Goal: Check status: Check status

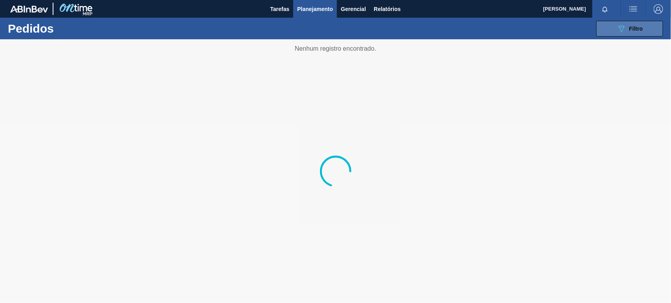
click at [643, 31] on button "089F7B8B-B2A5-4AFE-B5C0-19BA573D28AC Filtro" at bounding box center [629, 29] width 67 height 16
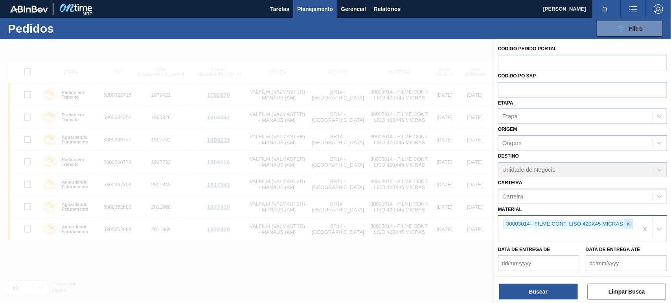
click at [629, 221] on icon at bounding box center [629, 224] width 6 height 6
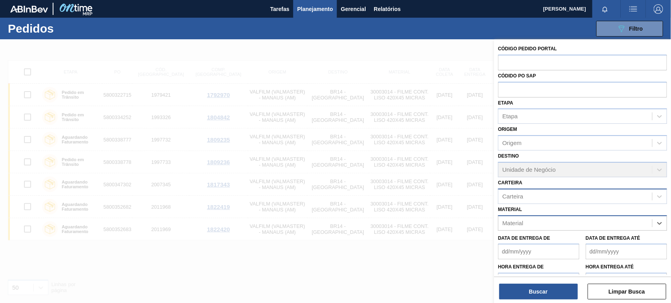
paste input "30030679"
type input "30030679"
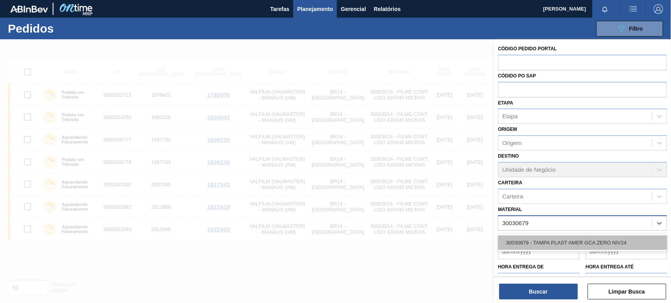
click at [588, 240] on div "30030679 - TAMPA PLAST AMER GCA ZERO NIV24" at bounding box center [582, 242] width 169 height 15
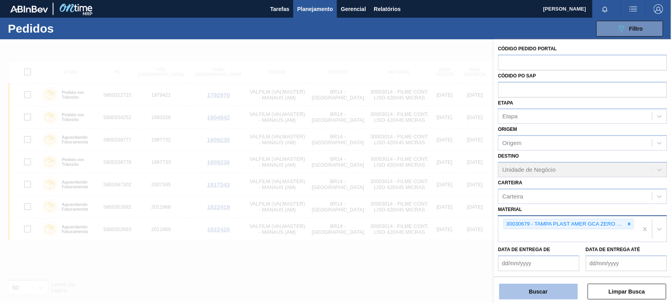
click at [550, 293] on button "Buscar" at bounding box center [538, 292] width 79 height 16
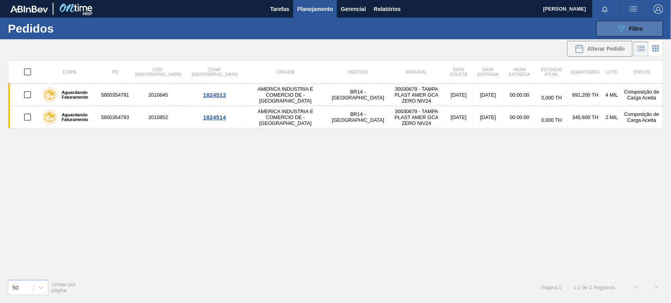
click at [629, 26] on span "Filtro" at bounding box center [636, 29] width 14 height 6
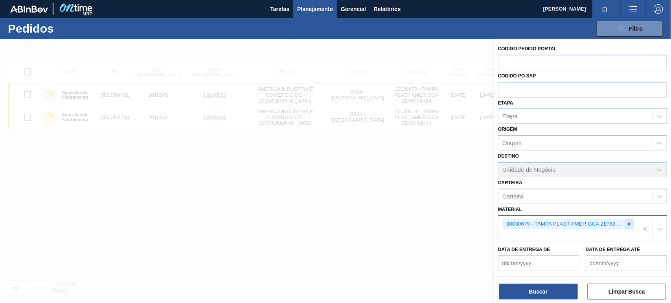
click at [627, 221] on icon at bounding box center [630, 224] width 6 height 6
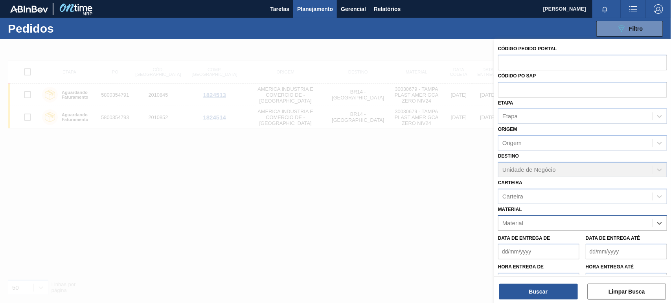
paste input "30003105"
type input "30003105"
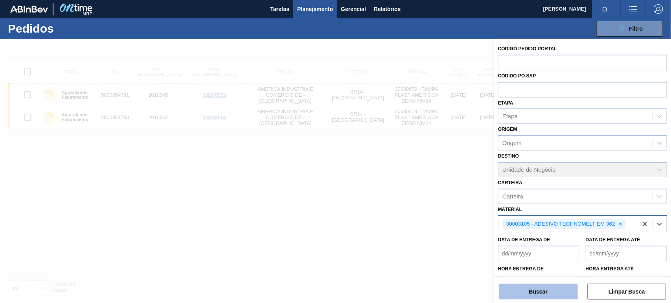
click at [562, 293] on button "Buscar" at bounding box center [538, 292] width 79 height 16
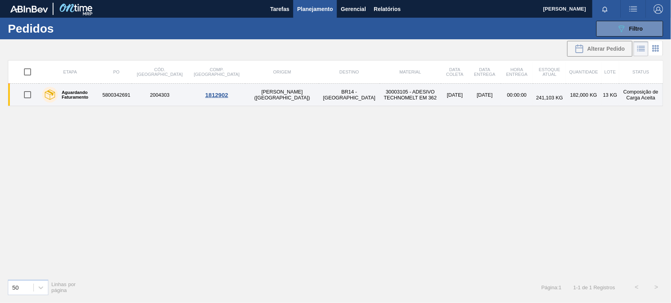
click at [77, 96] on label "Aguardando Faturamento" at bounding box center [78, 94] width 40 height 9
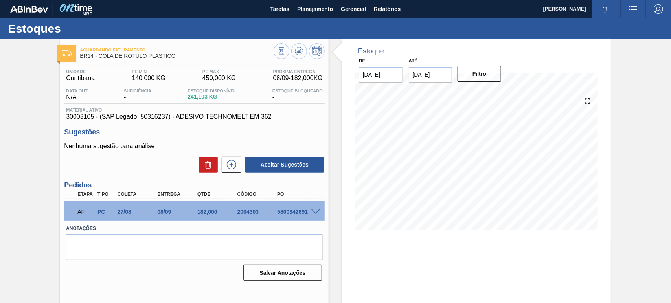
click at [457, 270] on div "Estoque De [DATE] Até [DATE] Filtro 28/08 Projeção de Estoque 235.812 [DOMAIN_N…" at bounding box center [476, 188] width 268 height 299
